Goal: Communication & Community: Ask a question

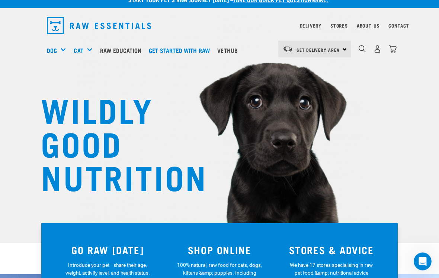
scroll to position [10, 0]
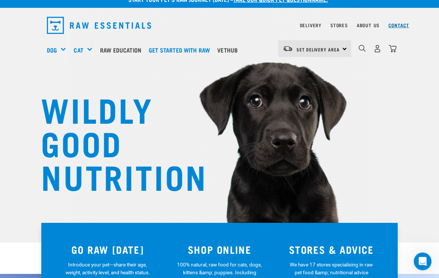
click at [406, 25] on link "Contact" at bounding box center [399, 25] width 21 height 3
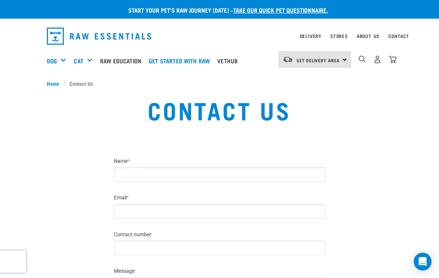
click at [165, 176] on input "Name *" at bounding box center [219, 174] width 211 height 15
type input "M"
type input "[PERSON_NAME]"
click at [166, 198] on label "Email *" at bounding box center [219, 197] width 211 height 7
click at [166, 204] on input "Email *" at bounding box center [219, 211] width 211 height 15
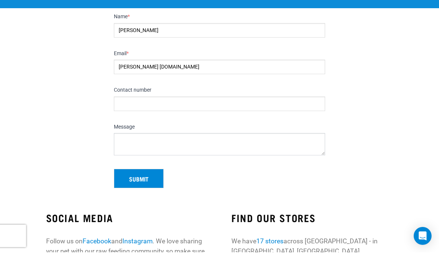
scroll to position [62, 0]
type input "[PERSON_NAME] [DOMAIN_NAME]"
click at [153, 122] on input "Contact number" at bounding box center [219, 129] width 211 height 15
type input "021813111"
click at [164, 159] on textarea "Message" at bounding box center [219, 170] width 211 height 22
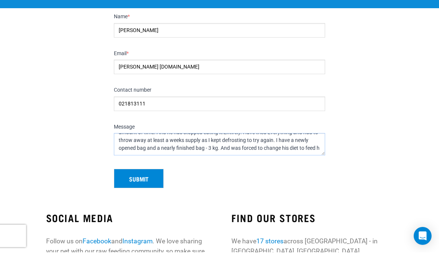
scroll to position [20, 0]
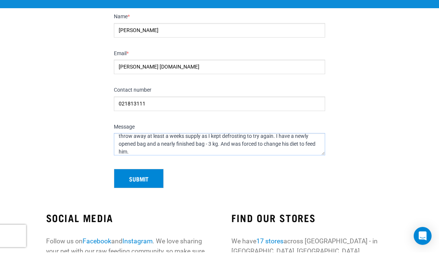
click at [171, 159] on textarea "Please - I need your help. I have bought your meat for my 3.5 year wee poodle f…" at bounding box center [219, 170] width 211 height 22
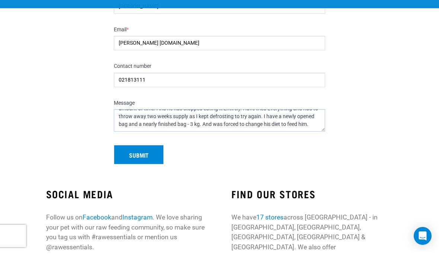
scroll to position [94, 0]
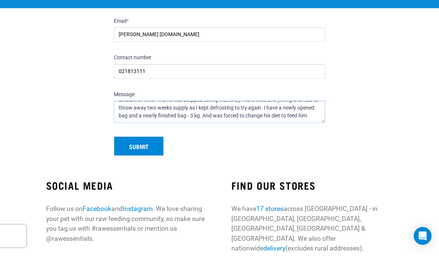
click at [319, 126] on textarea "Please - I need your help. I have bought your meat for my 3.5 year wee poodle f…" at bounding box center [219, 137] width 211 height 22
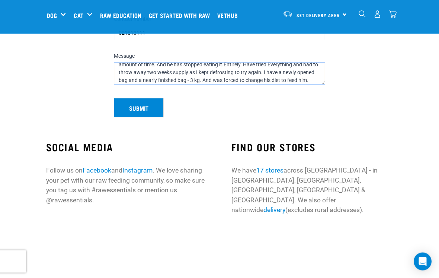
scroll to position [13, 0]
click at [172, 72] on textarea "Please - I need your help. I have bought your meat for my 3.5 year wee poodle f…" at bounding box center [219, 74] width 211 height 22
click at [188, 71] on textarea "Please - I need your help. I have bought your meat for my 3.5 year wee poodle f…" at bounding box center [219, 74] width 211 height 22
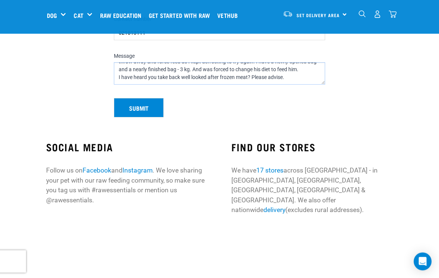
scroll to position [23, 0]
type textarea "Please - I need your help. I have bought your meat for my 3.5 year wee poodle f…"
click at [149, 106] on button "Submit" at bounding box center [139, 107] width 50 height 19
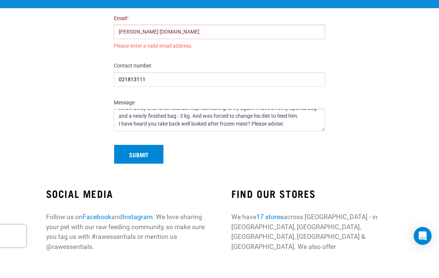
scroll to position [123, 0]
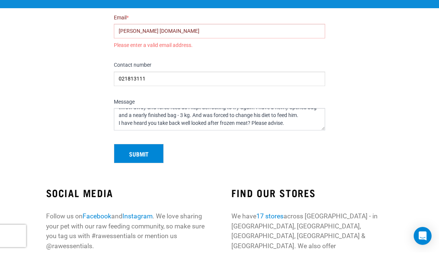
click at [167, 50] on input "[PERSON_NAME] [DOMAIN_NAME]" at bounding box center [219, 57] width 211 height 15
type input "[PERSON_NAME][EMAIL_ADDRESS][DOMAIN_NAME]"
click at [145, 169] on button "Submit" at bounding box center [139, 178] width 50 height 19
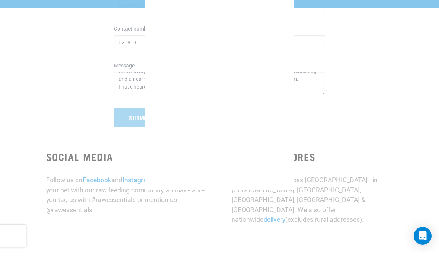
scroll to position [149, 0]
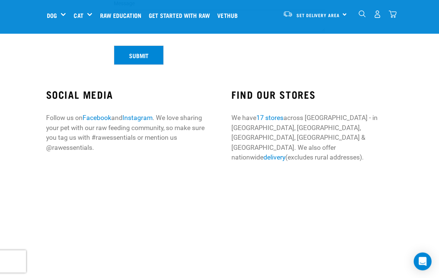
scroll to position [238, 0]
